Goal: Task Accomplishment & Management: Manage account settings

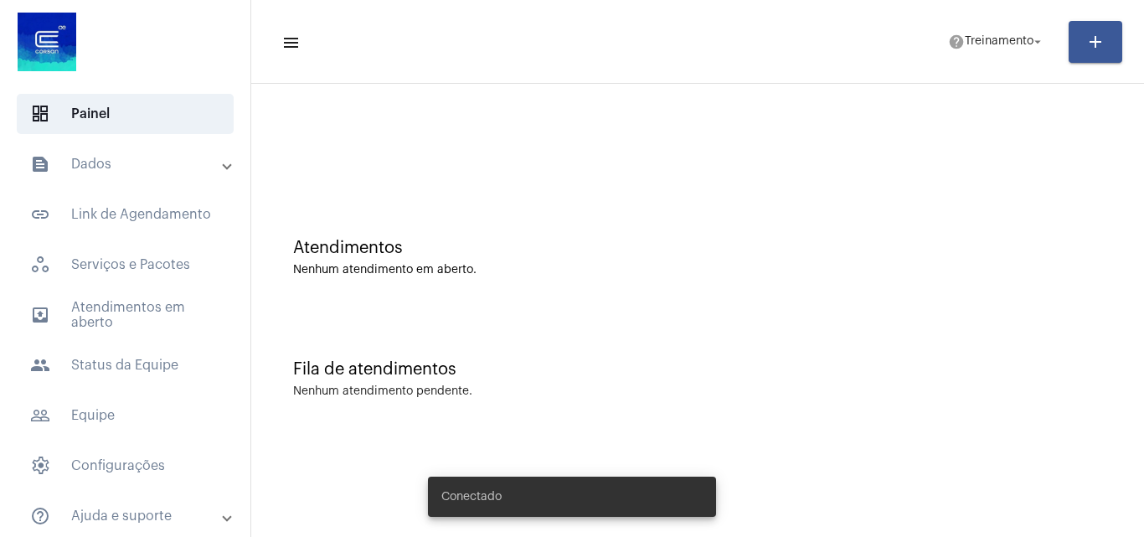
click at [127, 170] on mat-panel-title "text_snippet_outlined Dados" at bounding box center [127, 164] width 194 height 20
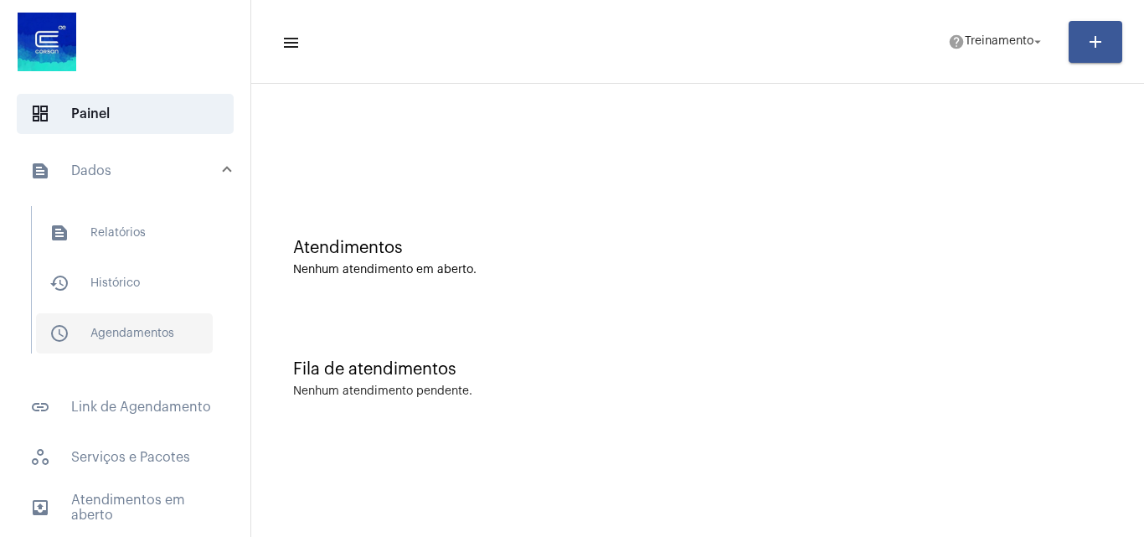
click at [111, 334] on span "schedule_outlined Agendamentos" at bounding box center [124, 333] width 177 height 40
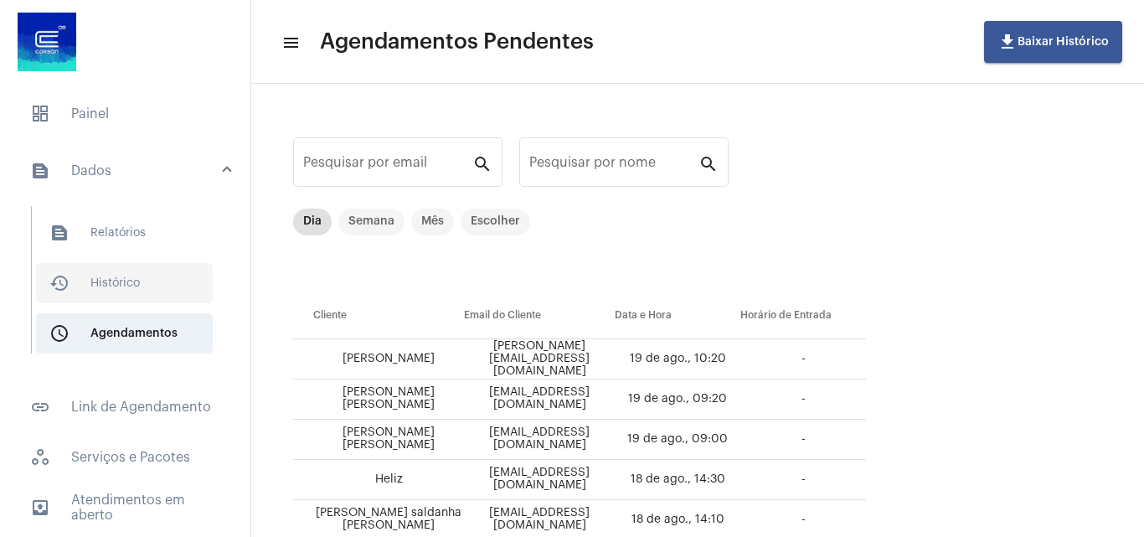
click at [114, 266] on span "history_outlined Histórico" at bounding box center [124, 283] width 177 height 40
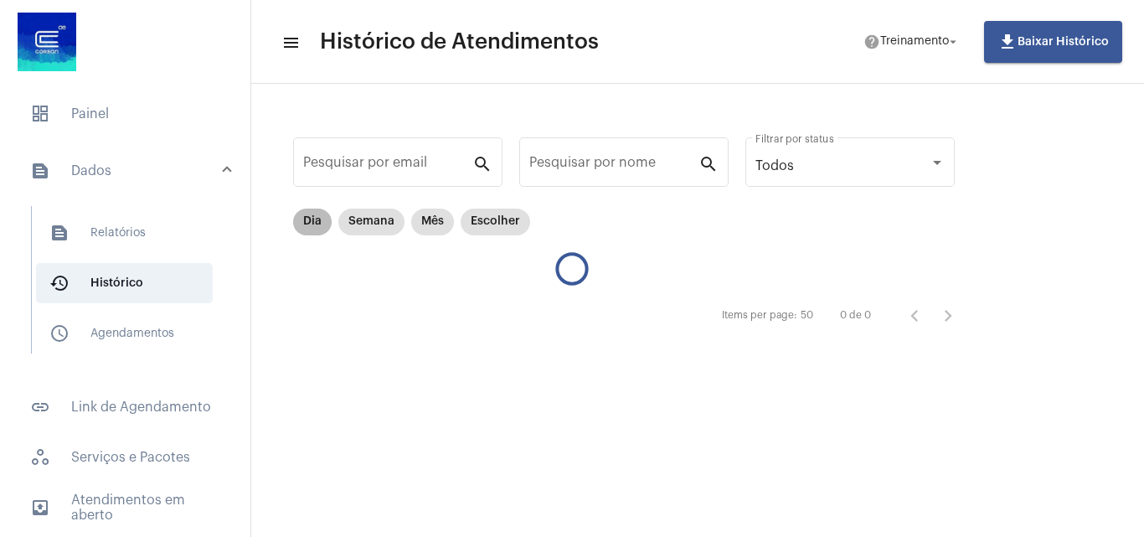
click at [307, 227] on mat-chip "Dia" at bounding box center [312, 222] width 39 height 27
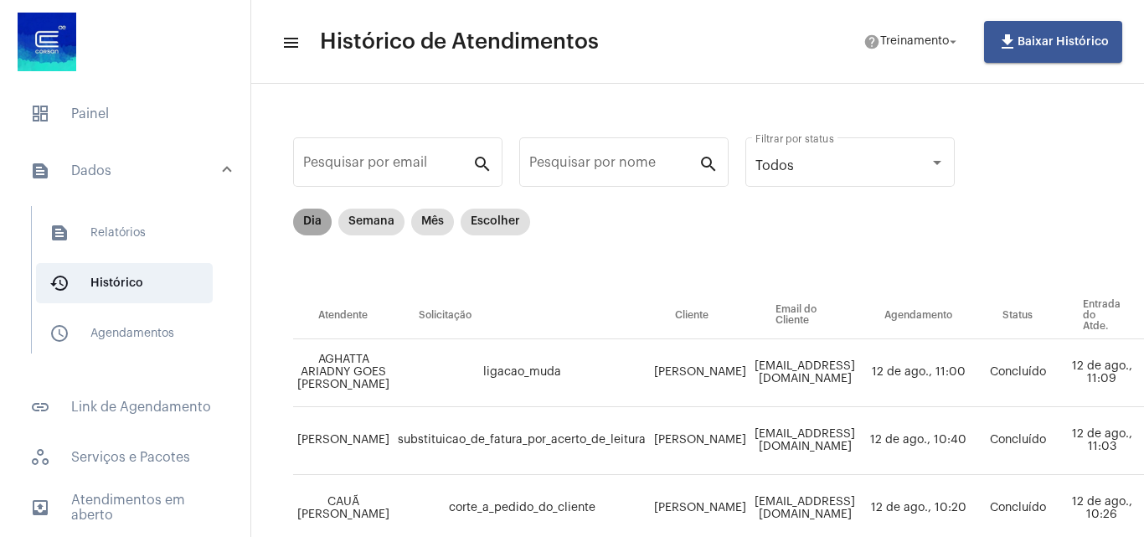
click at [308, 225] on mat-chip "Dia" at bounding box center [312, 222] width 39 height 27
click at [117, 326] on span "schedule_outlined Agendamentos" at bounding box center [124, 333] width 177 height 40
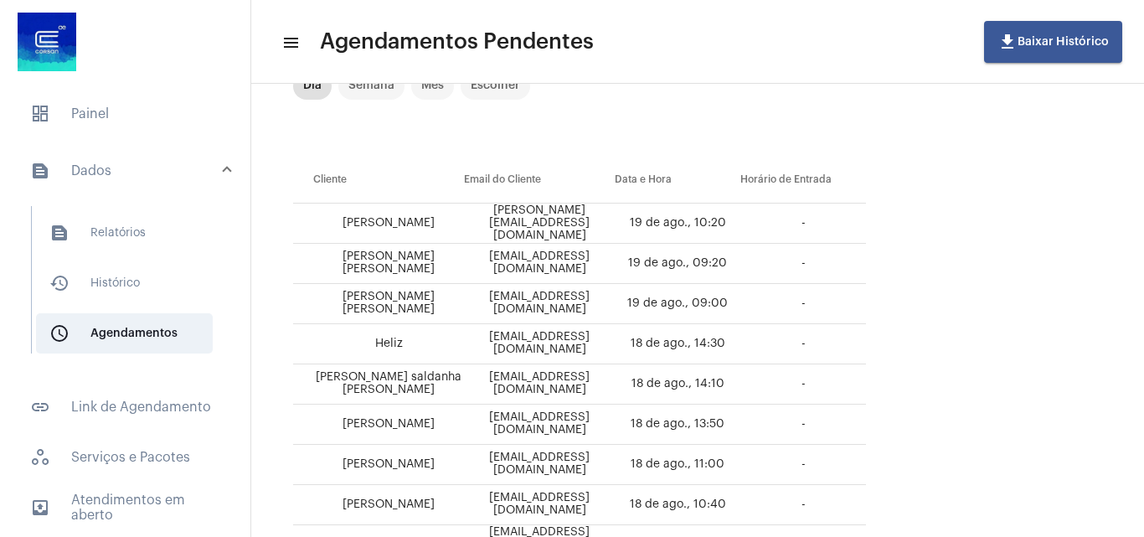
scroll to position [168, 0]
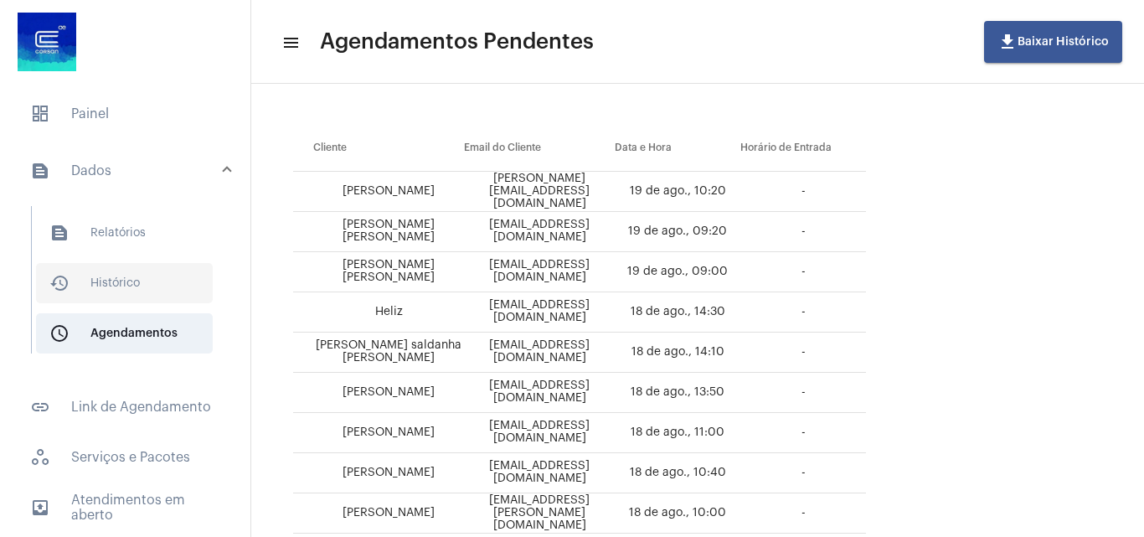
click at [126, 273] on span "history_outlined Histórico" at bounding box center [124, 283] width 177 height 40
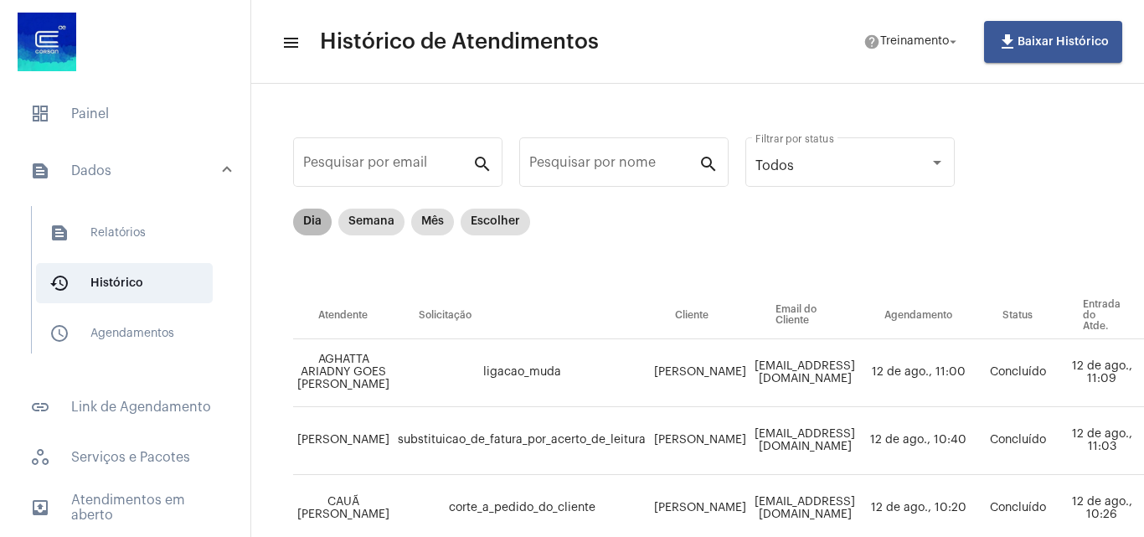
click at [308, 218] on mat-chip "Dia" at bounding box center [312, 222] width 39 height 27
click at [149, 333] on span "schedule_outlined Agendamentos" at bounding box center [124, 333] width 177 height 40
